Goal: Find specific fact: Find specific fact

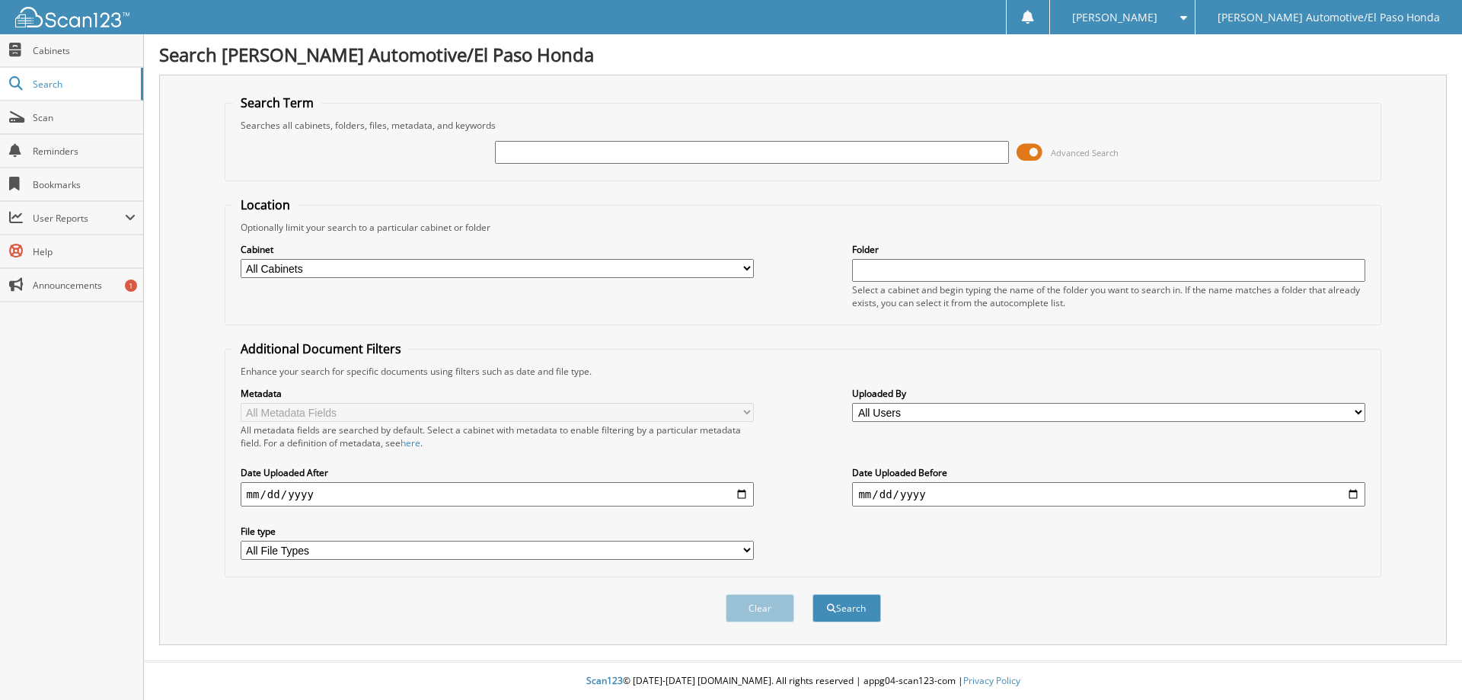
click at [829, 59] on h1 "Search [PERSON_NAME] Automotive/El Paso Honda" at bounding box center [802, 54] width 1287 height 25
click at [692, 161] on input "text" at bounding box center [751, 152] width 513 height 23
paste input "50388A"
type input "50388A"
click at [812, 594] on button "Search" at bounding box center [846, 608] width 69 height 28
